Goal: Book appointment/travel/reservation

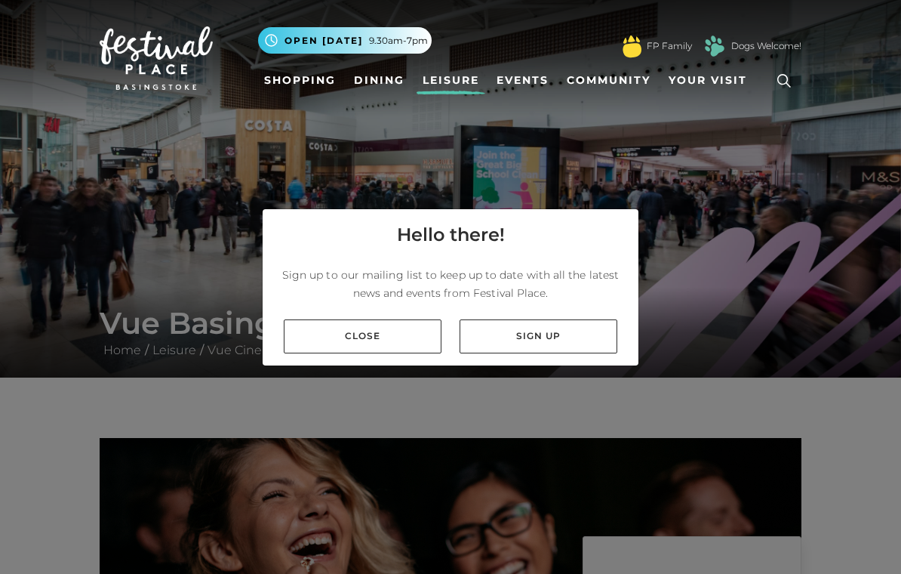
click at [387, 351] on link "Close" at bounding box center [363, 336] width 158 height 34
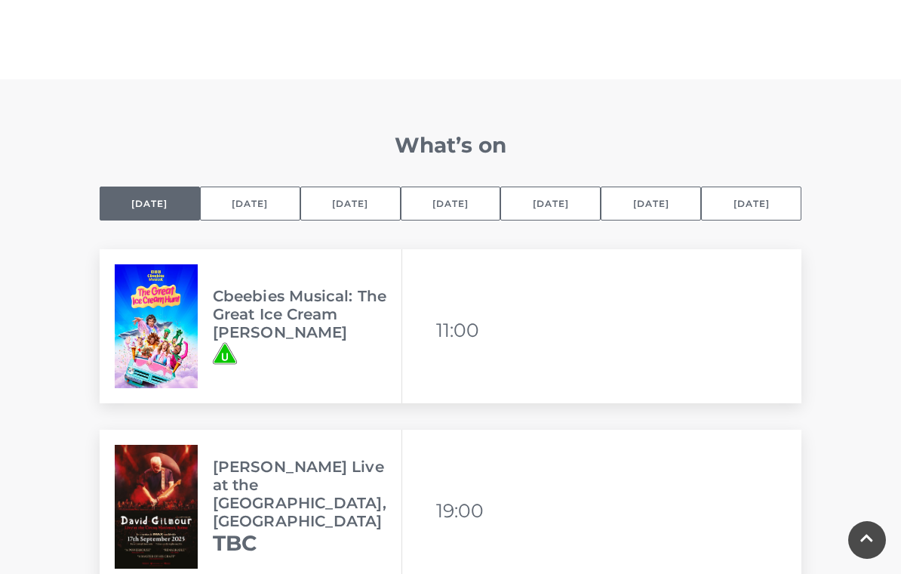
scroll to position [1022, 0]
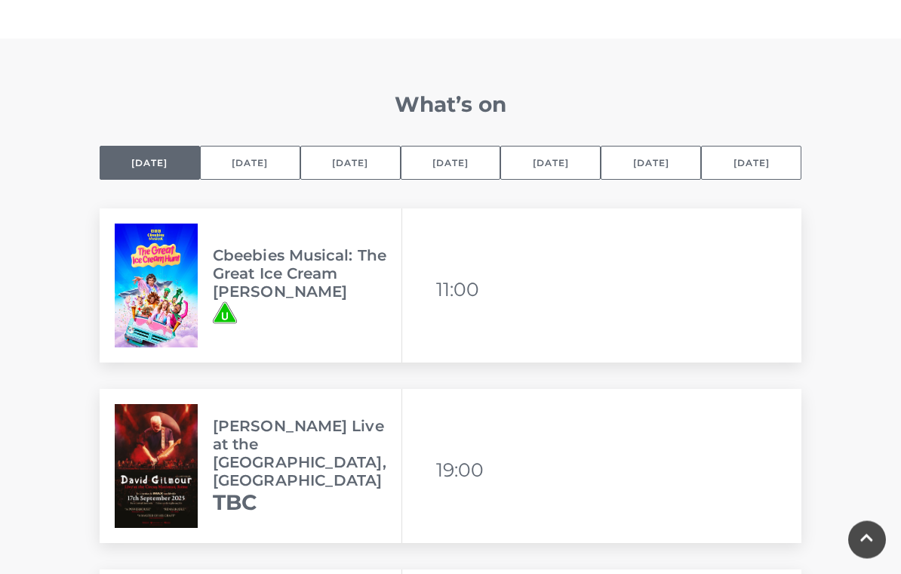
click at [462, 160] on button "[DATE]" at bounding box center [451, 163] width 100 height 34
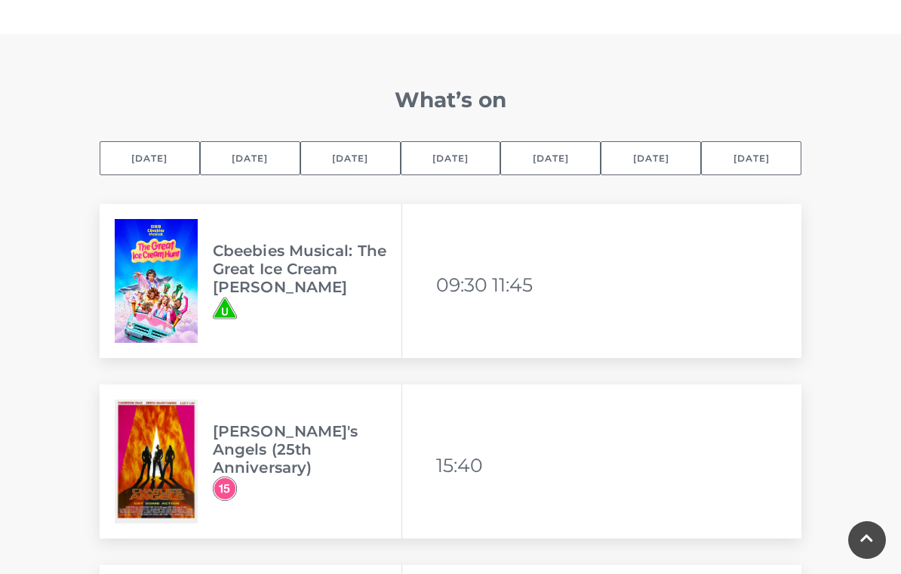
scroll to position [1032, 0]
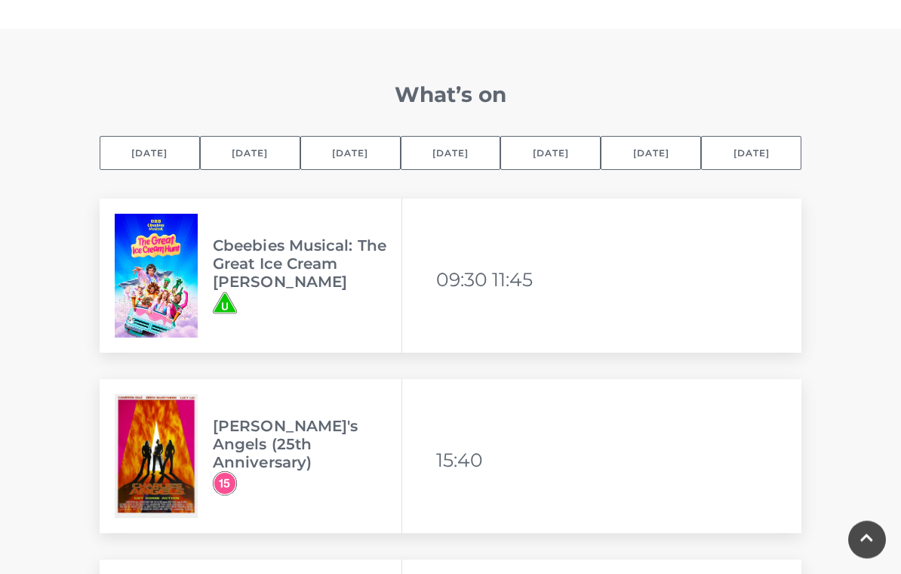
click at [467, 156] on button "[DATE]" at bounding box center [451, 154] width 100 height 34
click at [166, 149] on button "Selected day [DATE]" at bounding box center [150, 154] width 100 height 34
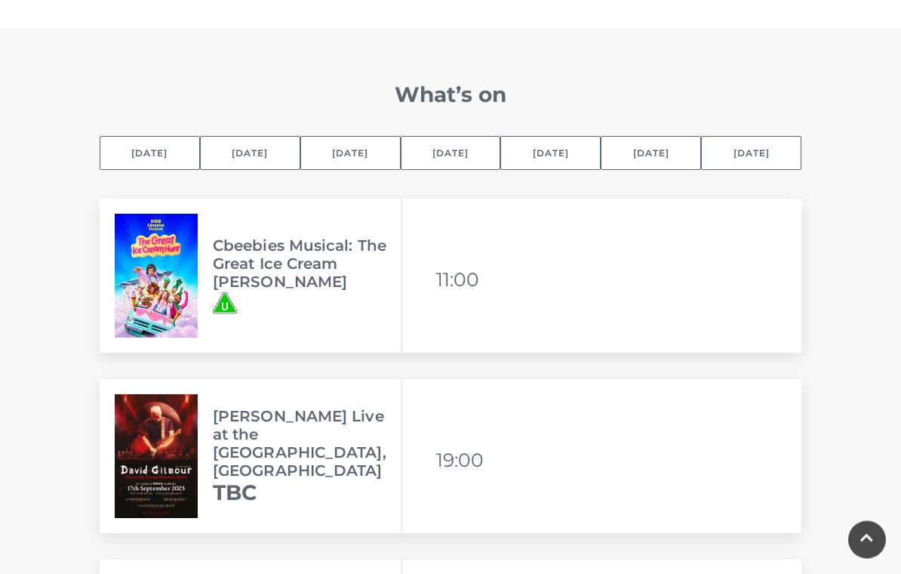
scroll to position [1033, 0]
click at [472, 157] on button "[DATE]" at bounding box center [451, 153] width 100 height 34
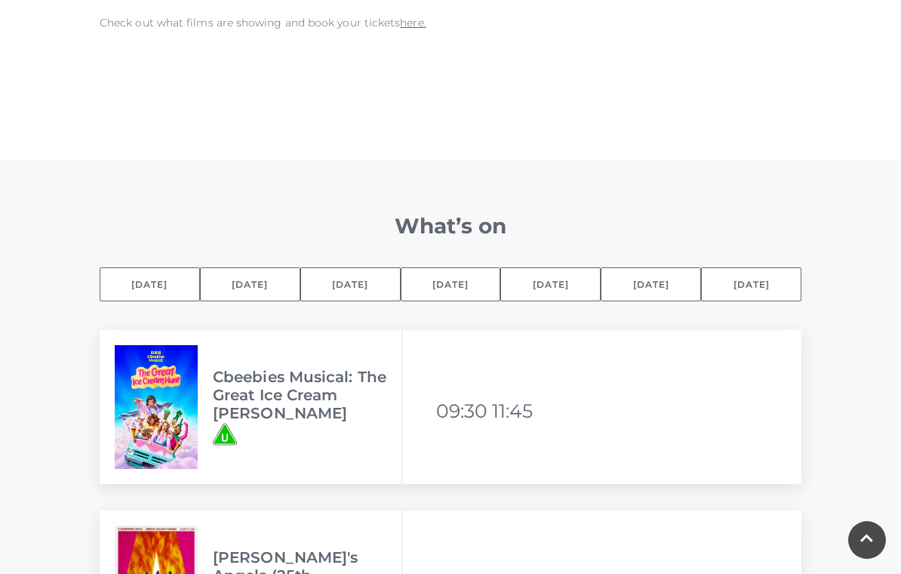
scroll to position [893, 0]
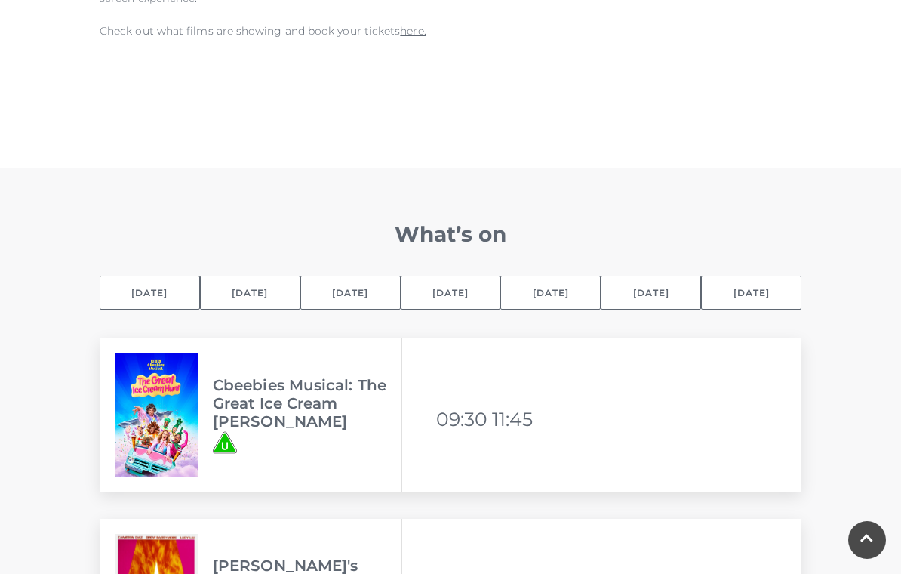
click at [467, 295] on button "[DATE]" at bounding box center [451, 293] width 100 height 34
click at [465, 297] on button "[DATE]" at bounding box center [451, 293] width 100 height 34
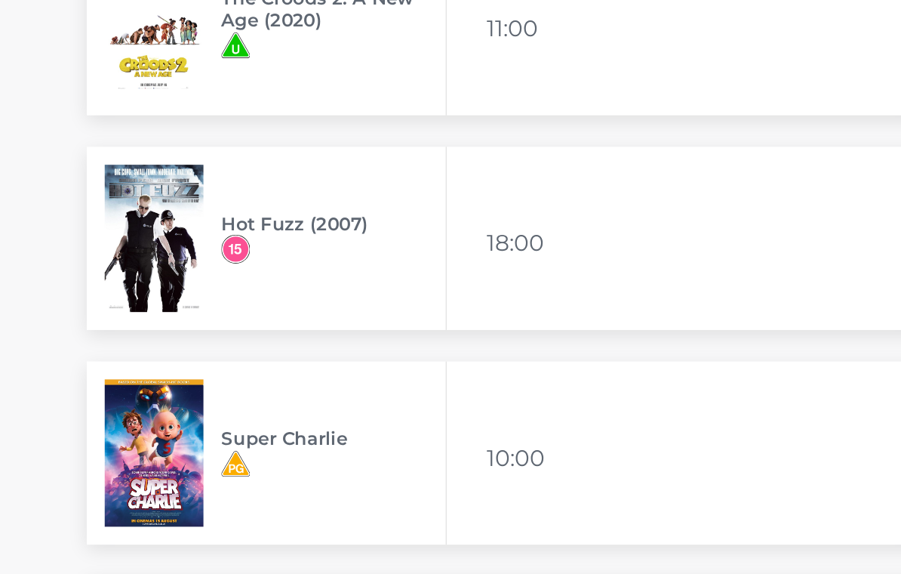
scroll to position [1578, 0]
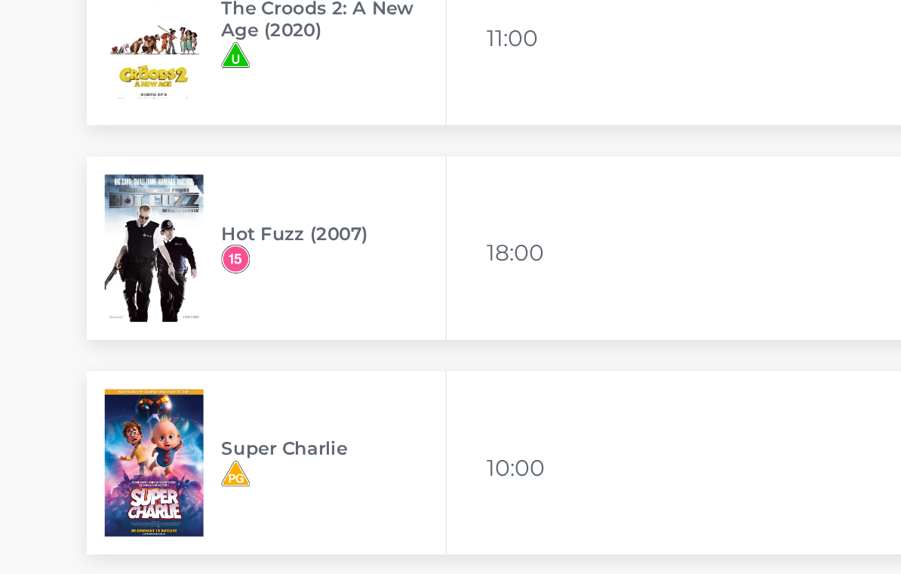
click at [257, 251] on h3 "Hot Fuzz (2007)" at bounding box center [307, 260] width 189 height 18
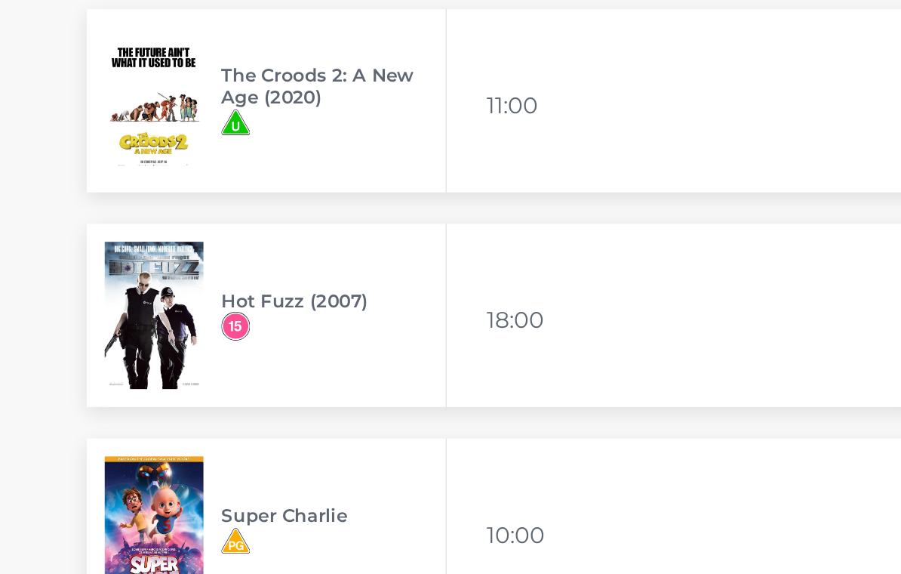
click at [234, 251] on h3 "Hot Fuzz (2007)" at bounding box center [307, 260] width 189 height 18
click at [159, 243] on img at bounding box center [156, 272] width 83 height 124
click at [446, 277] on li "18:00" at bounding box center [462, 275] width 53 height 36
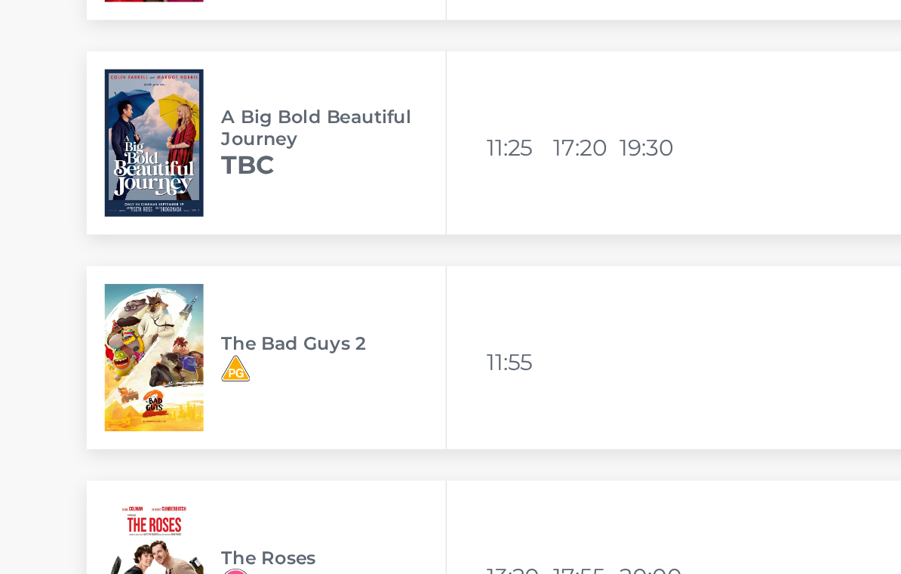
scroll to position [2974, 0]
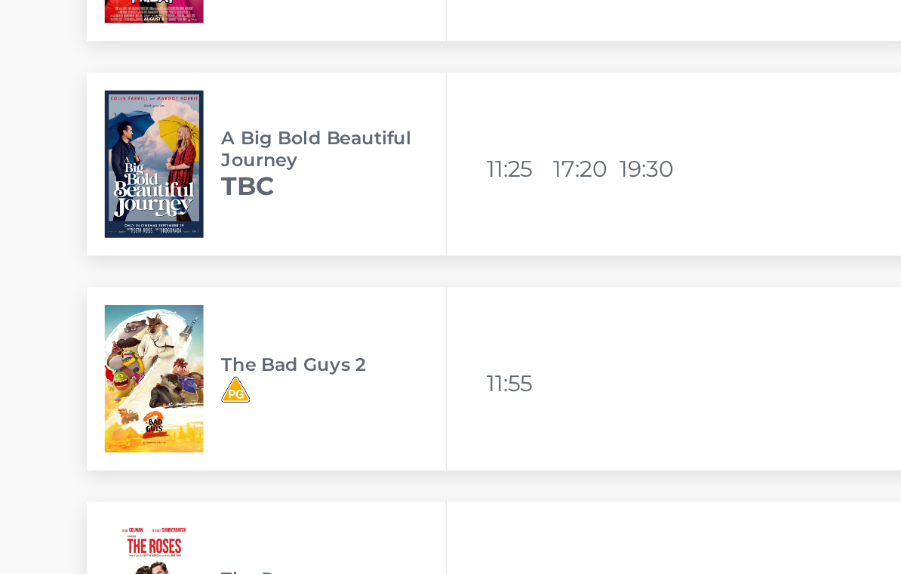
click at [134, 149] on img at bounding box center [156, 138] width 83 height 124
click at [234, 147] on h2 "TBC" at bounding box center [307, 156] width 189 height 26
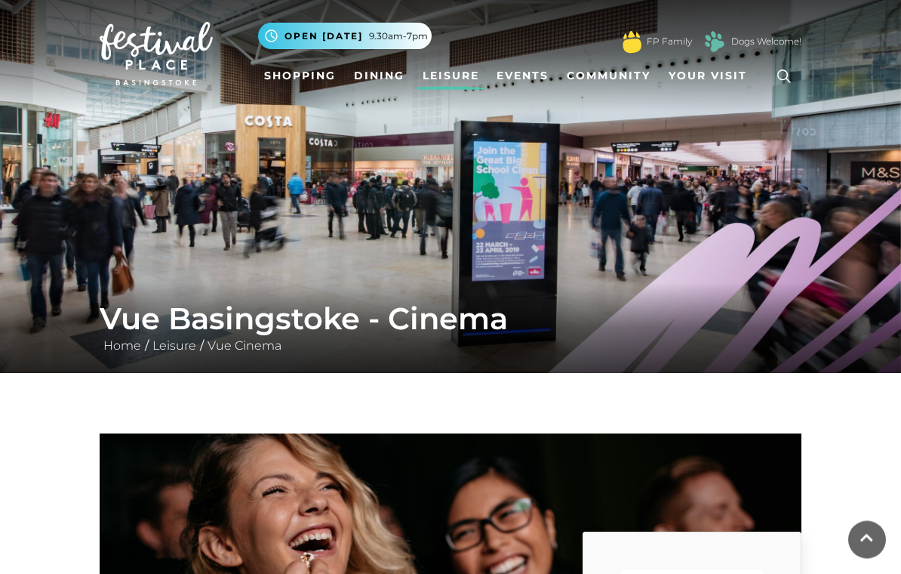
scroll to position [0, 0]
